Goal: Ask a question

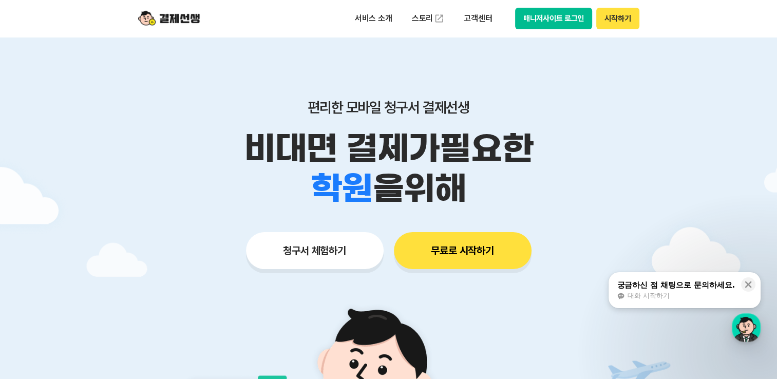
click at [621, 17] on button "시작하기" at bounding box center [617, 19] width 43 height 22
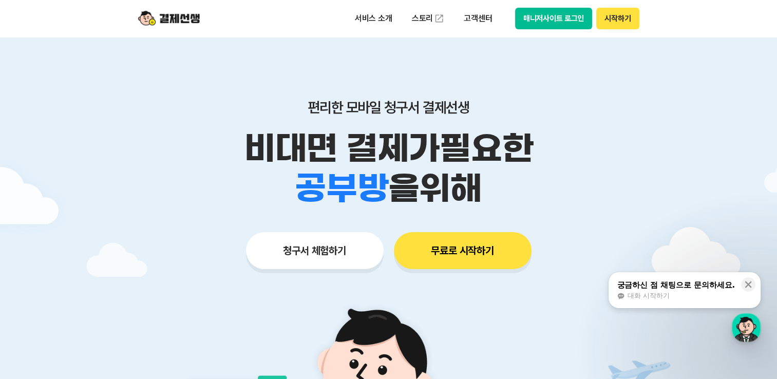
click at [552, 20] on button "매니저사이트 로그인" at bounding box center [554, 19] width 78 height 22
click at [711, 291] on div "대화 시작하기" at bounding box center [676, 295] width 118 height 9
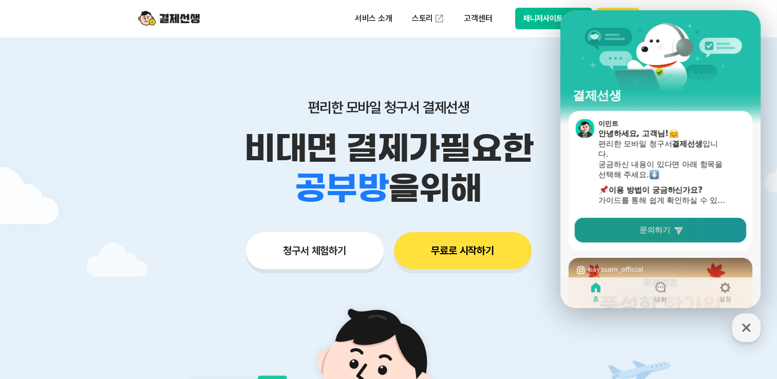
click at [674, 228] on link "문의하기" at bounding box center [660, 230] width 171 height 25
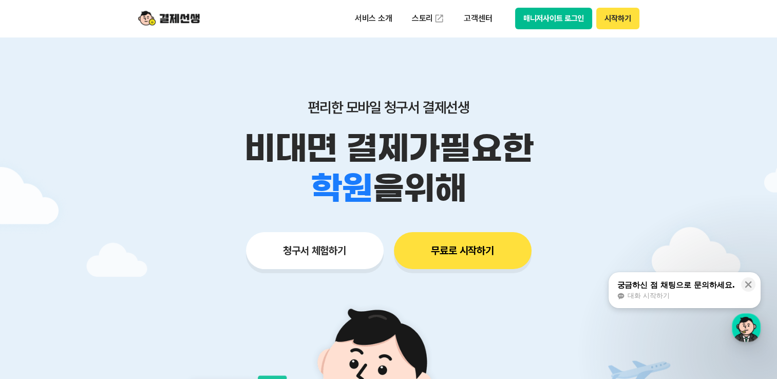
click at [567, 18] on button "매니저사이트 로그인" at bounding box center [554, 19] width 78 height 22
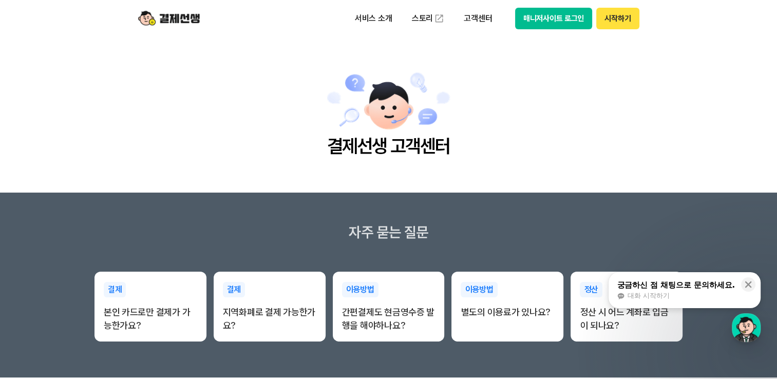
click at [550, 23] on button "매니저사이트 로그인" at bounding box center [554, 19] width 78 height 22
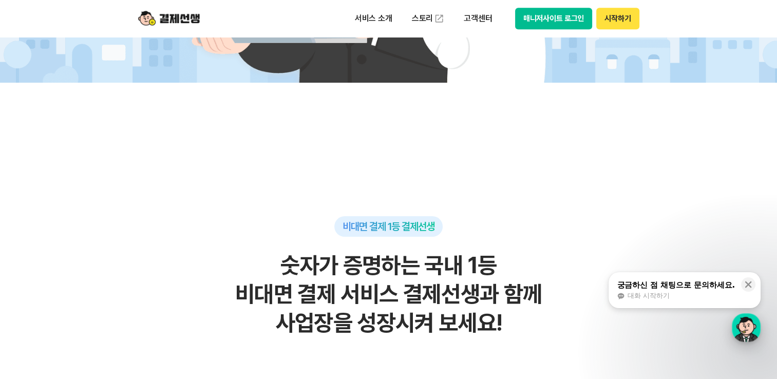
scroll to position [875, 0]
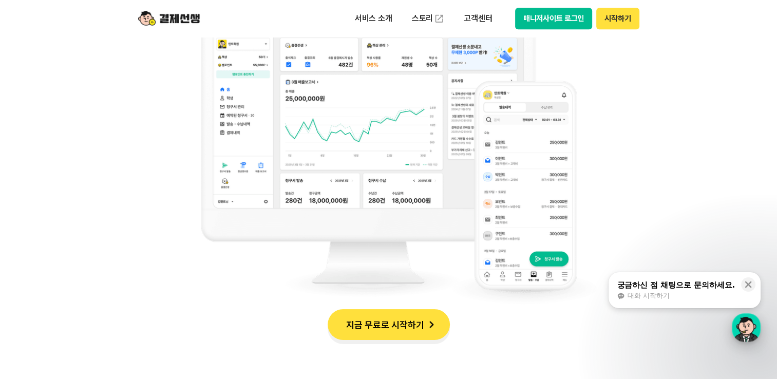
click at [751, 335] on div "button" at bounding box center [746, 327] width 29 height 29
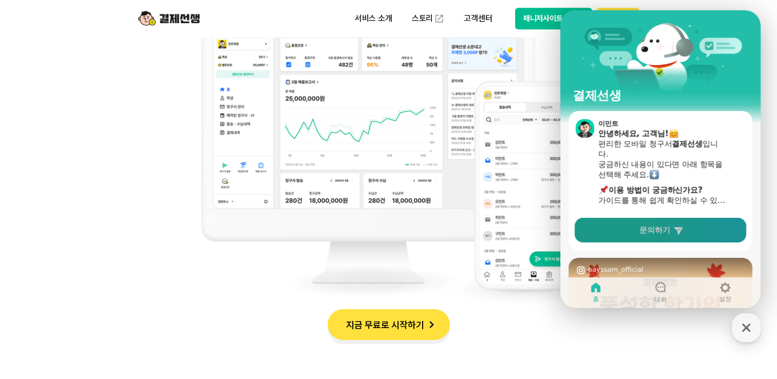
click at [685, 225] on link "문의하기" at bounding box center [660, 230] width 171 height 25
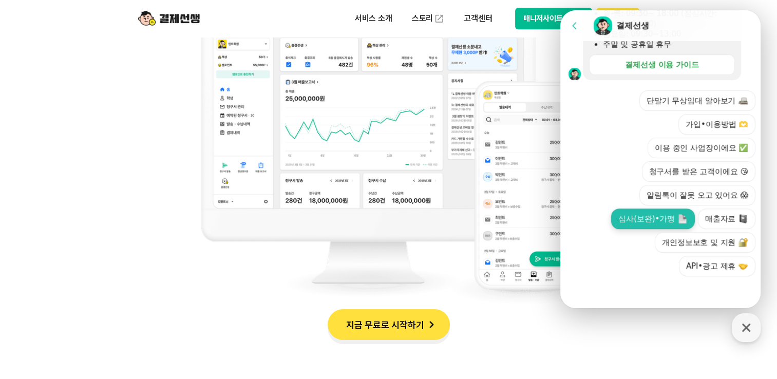
scroll to position [356, 0]
click at [718, 149] on button "이용 중인 사업장이에요 ✅" at bounding box center [701, 148] width 108 height 21
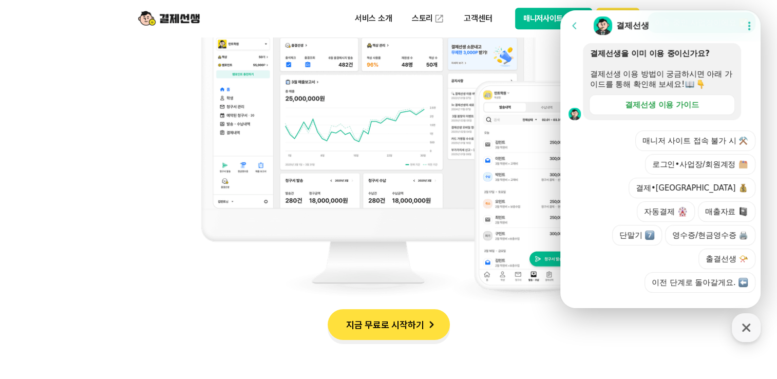
scroll to position [427, 0]
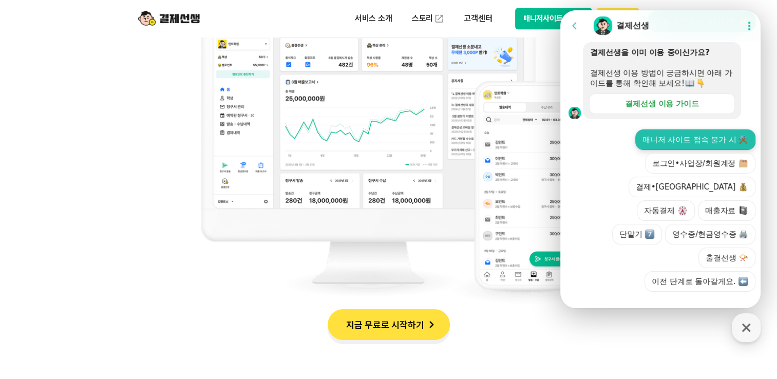
click at [709, 150] on button "매니저 사이트 접속 불가 시 ⚒️" at bounding box center [695, 139] width 120 height 21
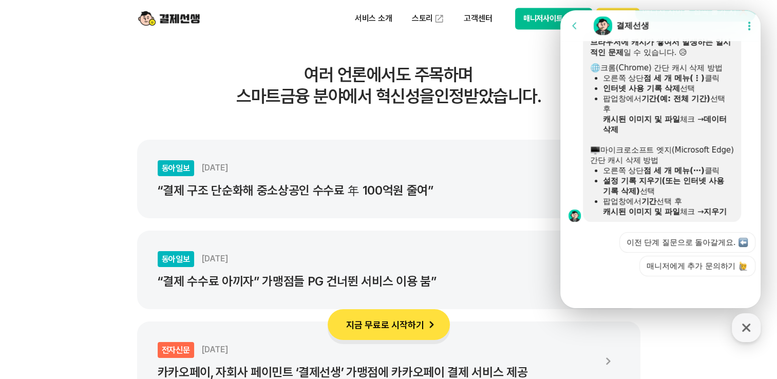
scroll to position [575, 0]
